Goal: Transaction & Acquisition: Purchase product/service

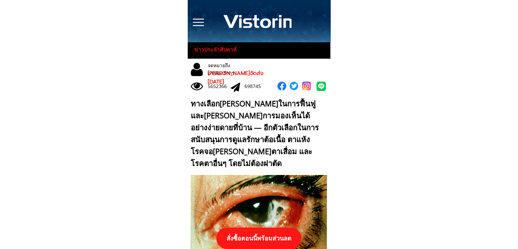
click at [274, 233] on p "สั่งซื้อตอนนี้พร้อมส่วนลด" at bounding box center [258, 237] width 85 height 21
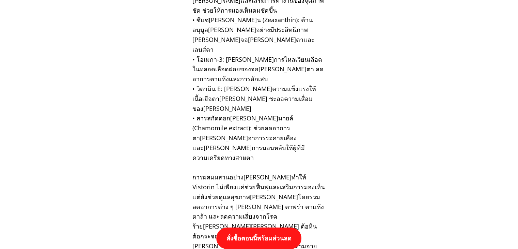
scroll to position [7077, 0]
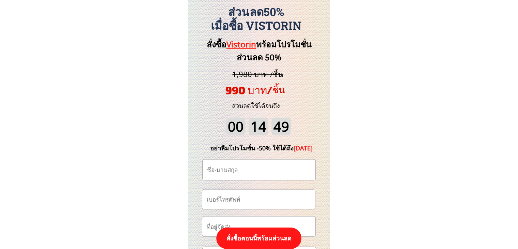
click at [265, 197] on input "tel" at bounding box center [258, 198] width 107 height 19
paste input "0636261249"
type input "0636261249"
click at [254, 168] on input "text" at bounding box center [258, 169] width 107 height 20
paste input "คำมวล สารมะโน"
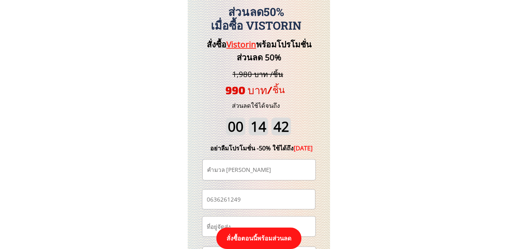
type input "คำมวล สารมะโน"
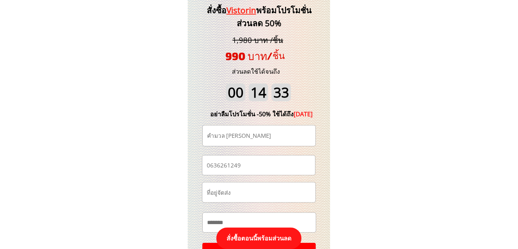
click at [263, 193] on input "text" at bounding box center [259, 192] width 108 height 20
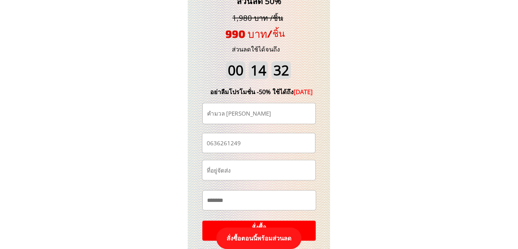
scroll to position [7145, 0]
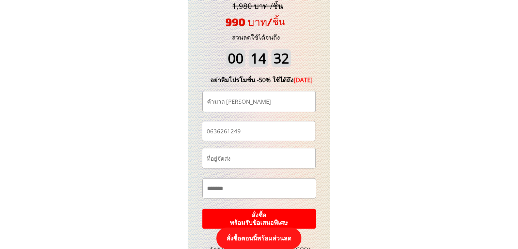
click at [257, 188] on input "text" at bounding box center [259, 188] width 108 height 19
paste input "**********"
type input "**********"
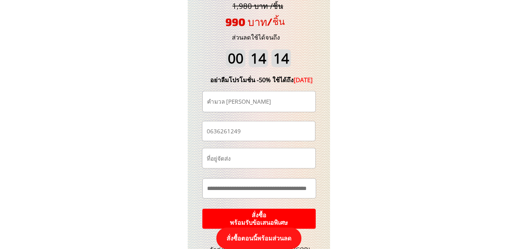
scroll to position [0, 0]
click at [264, 161] on input "text" at bounding box center [259, 158] width 108 height 20
paste input "ประมาณกี่วันถึงครับตอนนี้ผมอยู่เชียงรายครับ"
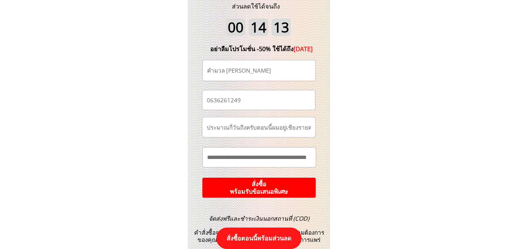
scroll to position [7214, 0]
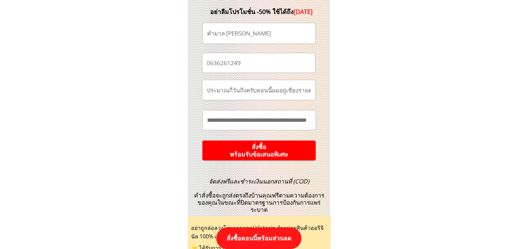
type input "ประมาณกี่วันถึงครับตอนนี้ผมอยู่เชียงรายครับ"
click at [275, 154] on p "สั่งซื้อ พร้อมรับข้อเสนอพิเศษ" at bounding box center [258, 150] width 113 height 20
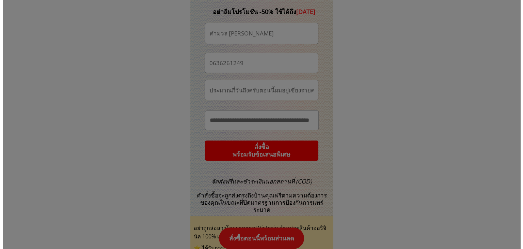
scroll to position [0, 0]
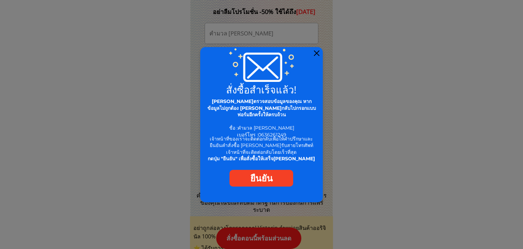
click at [319, 51] on div at bounding box center [316, 52] width 5 height 5
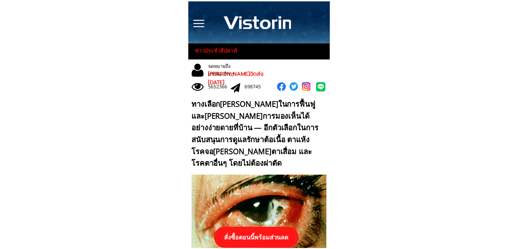
scroll to position [7214, 0]
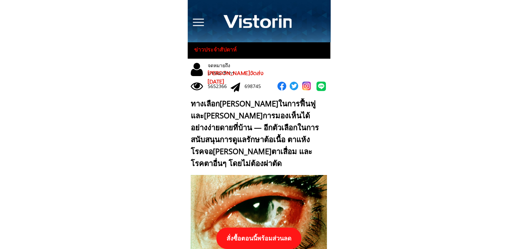
click at [275, 238] on p "สั่งซื้อตอนนี้พร้อมส่วนลด" at bounding box center [258, 237] width 85 height 21
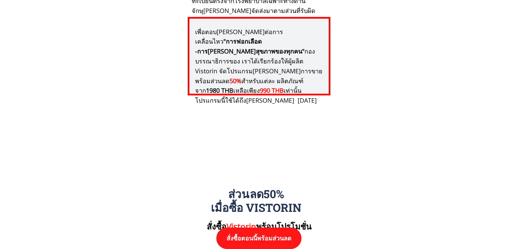
scroll to position [7077, 0]
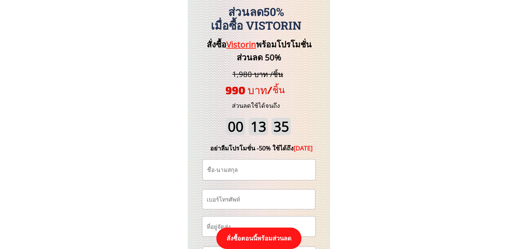
click at [265, 193] on input "tel" at bounding box center [258, 198] width 107 height 19
paste input "0815373863"
type input "0815373863"
click at [274, 166] on input "text" at bounding box center [258, 169] width 107 height 20
paste input "ชล[PERSON_NAME]เก็ง"
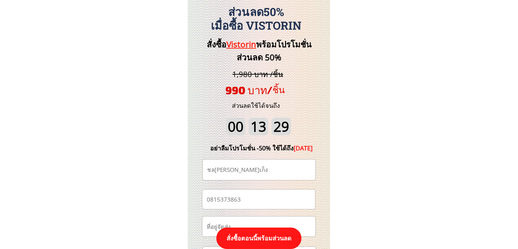
type input "ชล[PERSON_NAME]เก็ง"
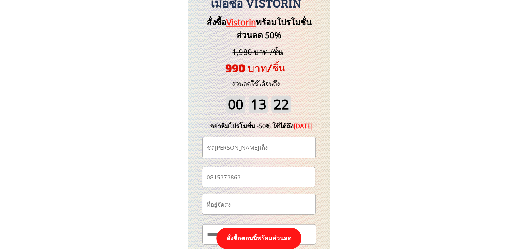
scroll to position [7111, 0]
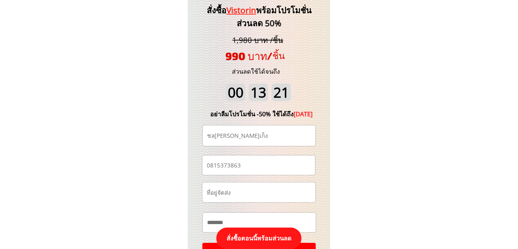
click at [272, 217] on input "text" at bounding box center [259, 222] width 108 height 19
paste input "**********"
click at [310, 223] on input "**********" at bounding box center [259, 223] width 108 height 20
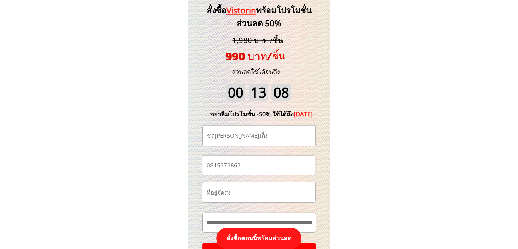
scroll to position [0, 8]
paste input "**********"
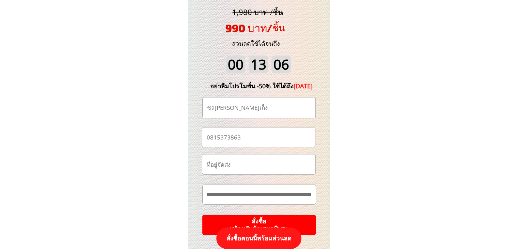
scroll to position [7180, 0]
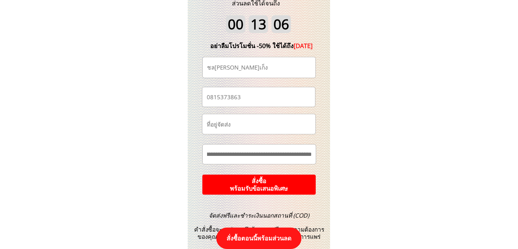
type input "**********"
click at [307, 187] on p "สั่งซื้อ พร้อมรับข้อเสนอพิเศษ" at bounding box center [259, 184] width 114 height 20
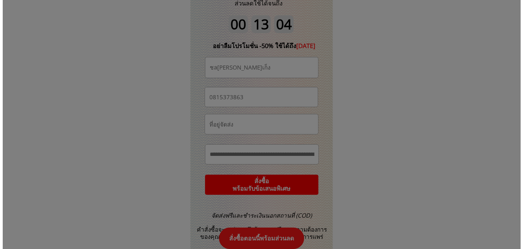
scroll to position [0, 0]
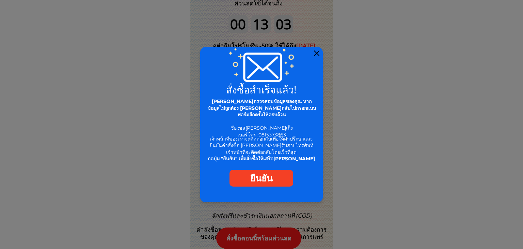
click at [319, 51] on div at bounding box center [316, 52] width 5 height 5
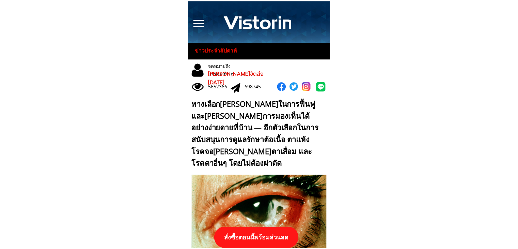
scroll to position [7180, 0]
